Goal: Transaction & Acquisition: Purchase product/service

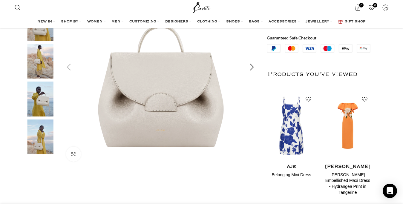
scroll to position [152, 0]
click at [42, 66] on img "3 / 5" at bounding box center [40, 61] width 36 height 35
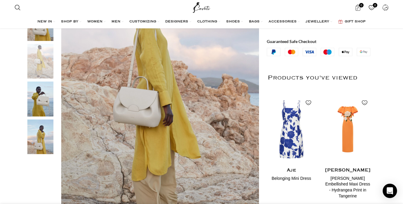
click at [45, 100] on img "4 / 5" at bounding box center [40, 99] width 36 height 35
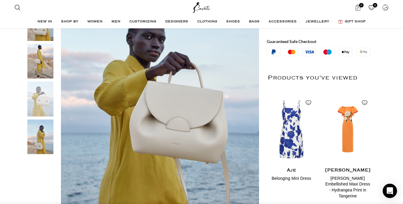
click at [41, 135] on img "5 / 5" at bounding box center [40, 137] width 36 height 35
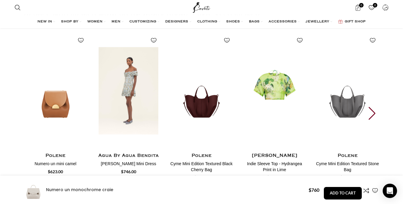
scroll to position [1067, 0]
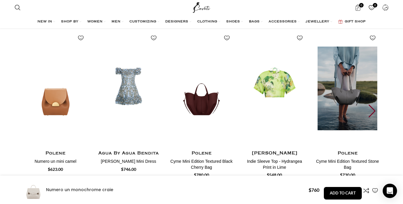
click at [323, 103] on img "5 / 25" at bounding box center [348, 88] width 66 height 123
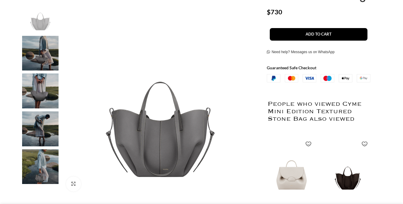
click at [38, 126] on img at bounding box center [40, 128] width 36 height 35
click at [37, 89] on img at bounding box center [40, 91] width 36 height 35
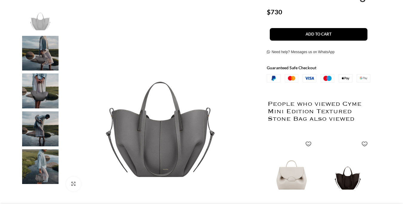
click at [37, 89] on img at bounding box center [40, 91] width 36 height 35
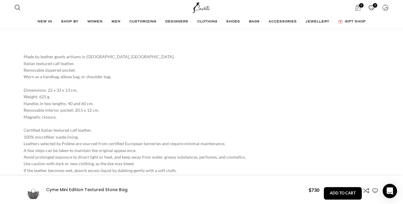
scroll to position [762, 0]
